Goal: Task Accomplishment & Management: Manage account settings

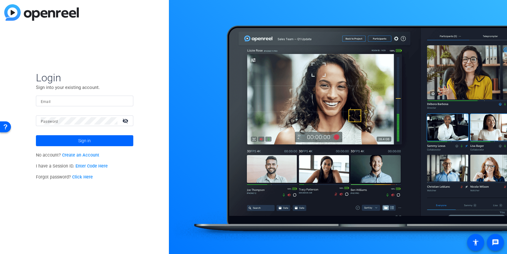
click at [49, 103] on mat-label "Email" at bounding box center [46, 101] width 10 height 4
click at [49, 103] on input "Email" at bounding box center [85, 100] width 88 height 7
type input "[PERSON_NAME][EMAIL_ADDRESS][PERSON_NAME][DOMAIN_NAME]"
click at [36, 135] on button "Sign in" at bounding box center [84, 140] width 97 height 11
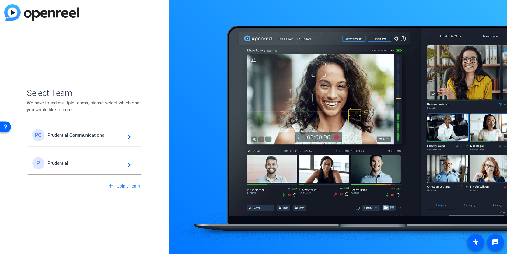
click at [60, 161] on span "Prudential" at bounding box center [85, 162] width 76 height 5
